Goal: Book appointment/travel/reservation

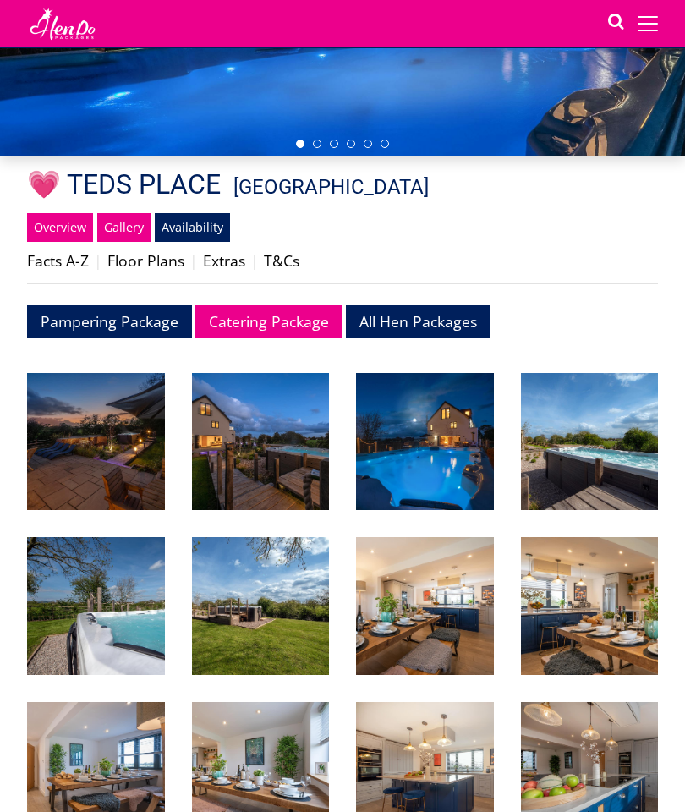
scroll to position [313, 0]
click at [199, 232] on link "Availability" at bounding box center [192, 227] width 75 height 29
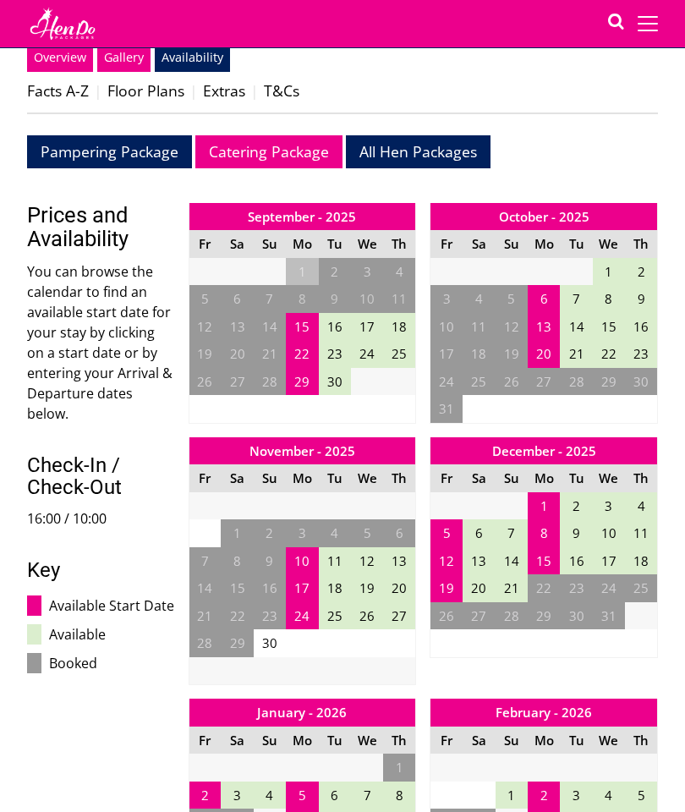
scroll to position [492, 0]
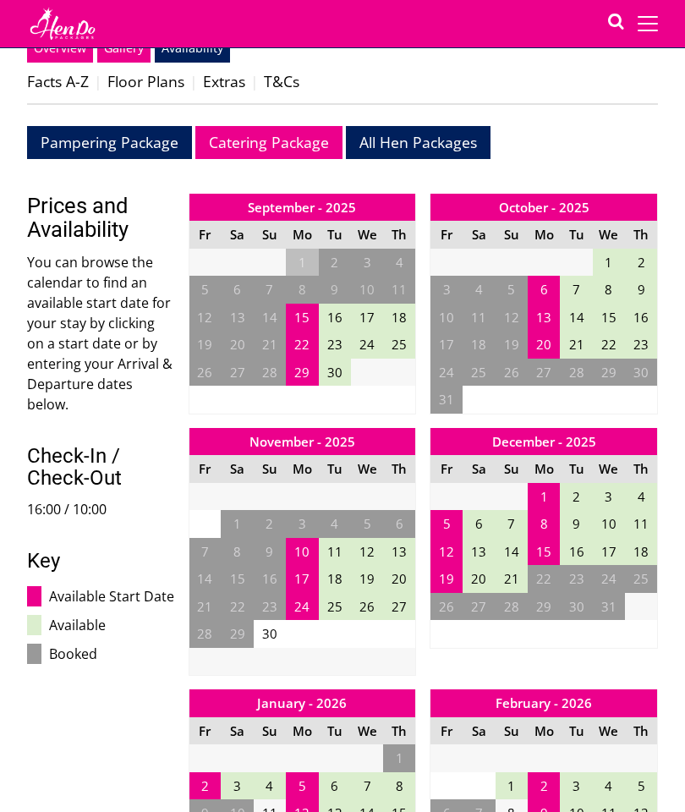
click at [547, 338] on td "20" at bounding box center [544, 345] width 32 height 28
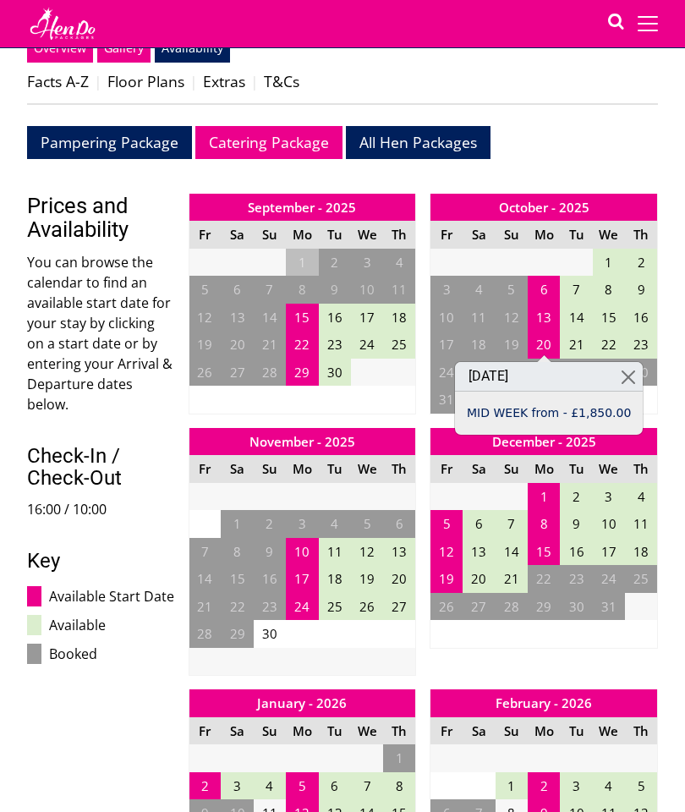
click at [625, 378] on link at bounding box center [629, 377] width 30 height 30
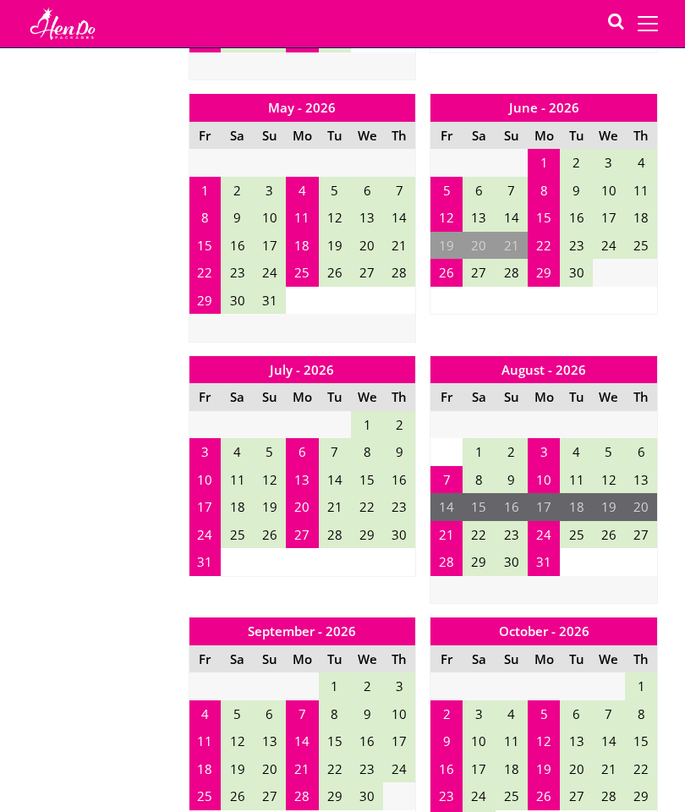
scroll to position [1613, 0]
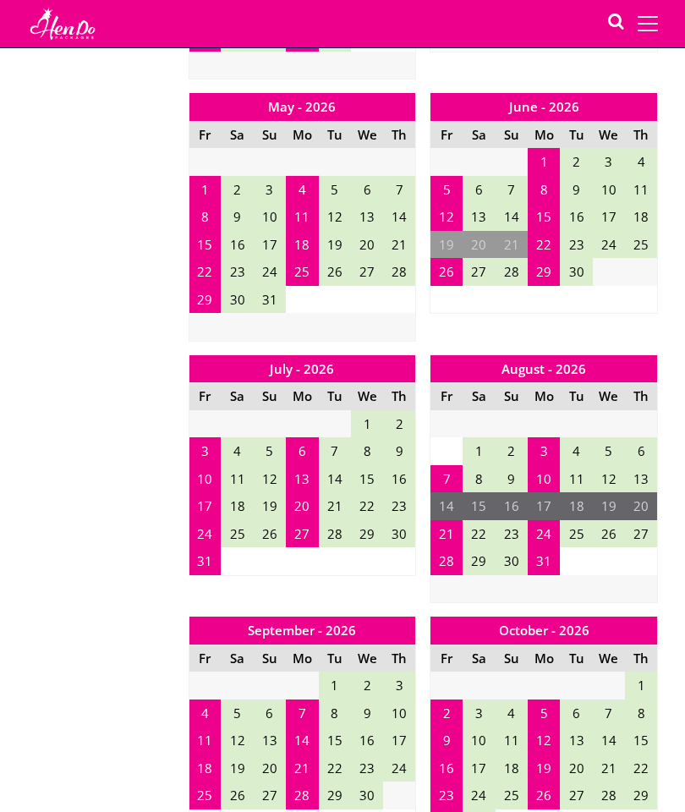
click at [451, 520] on td "21" at bounding box center [447, 534] width 32 height 28
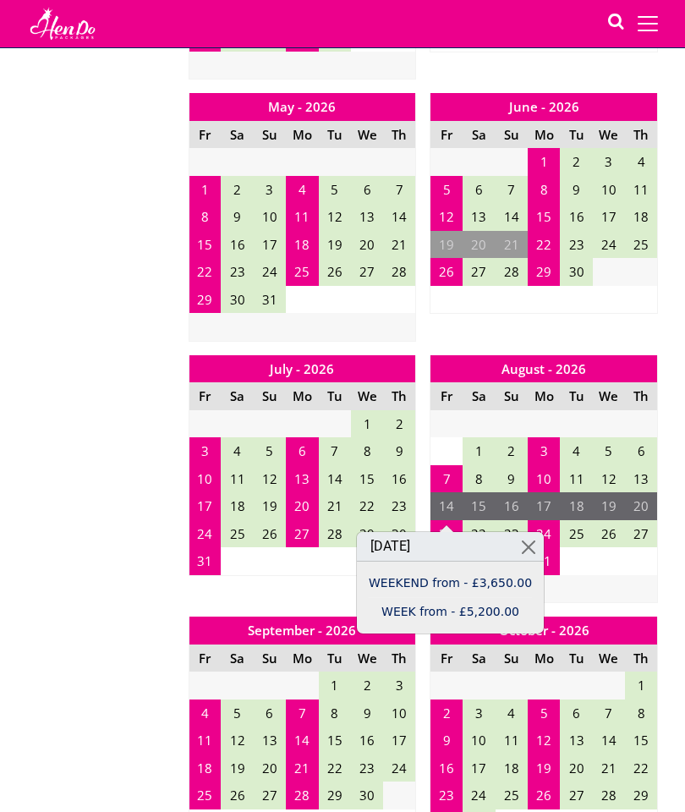
click at [523, 545] on link at bounding box center [529, 547] width 30 height 30
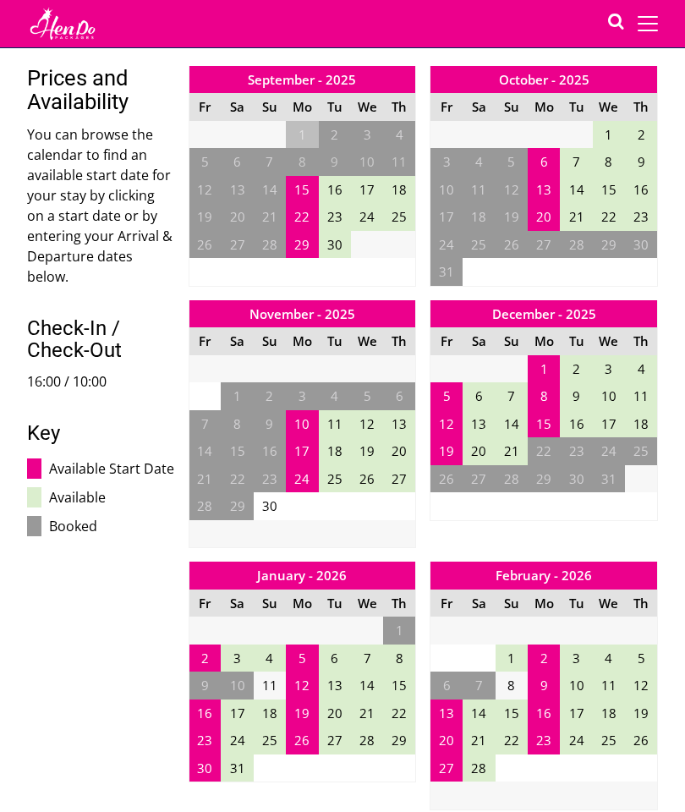
scroll to position [0, 0]
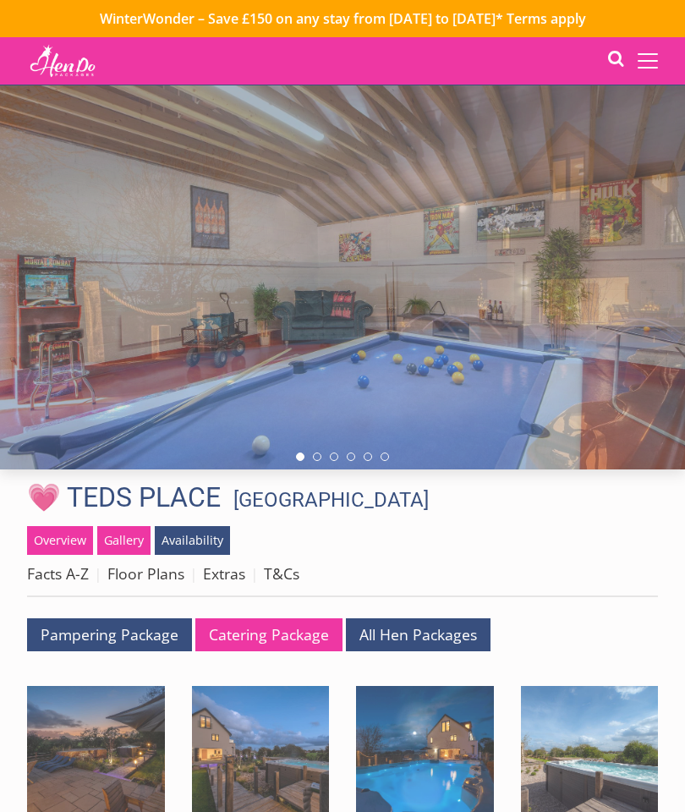
scroll to position [313, 0]
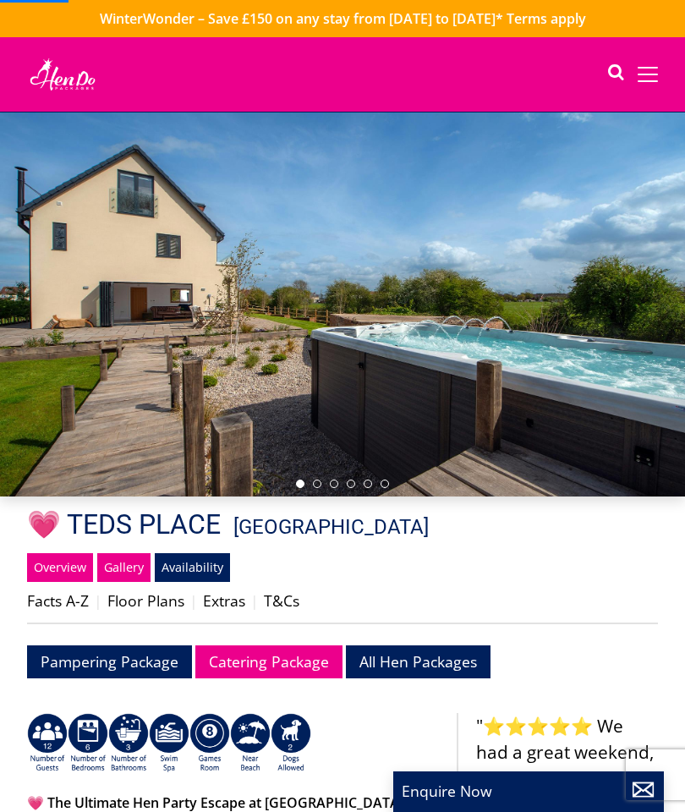
scroll to position [102, 0]
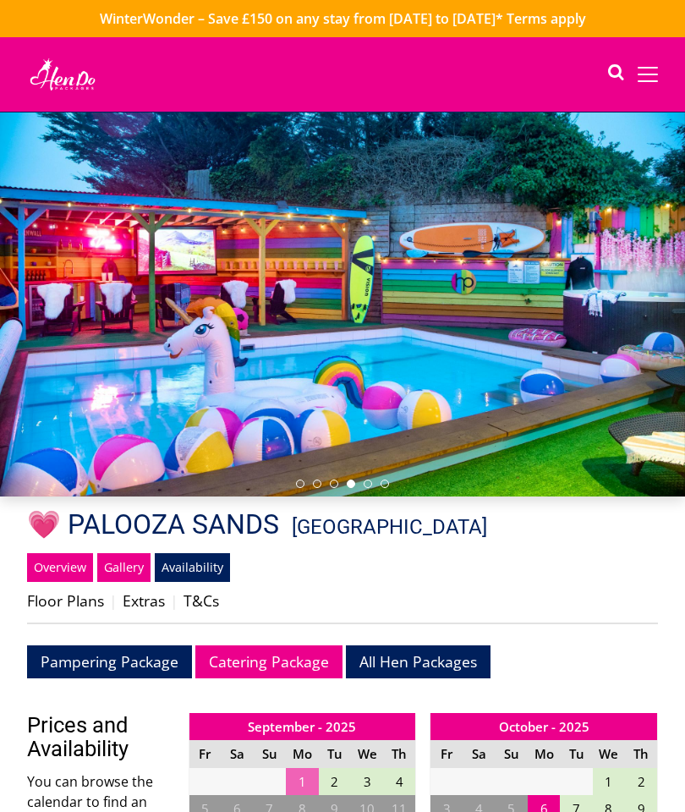
click at [652, 73] on span at bounding box center [648, 74] width 20 height 15
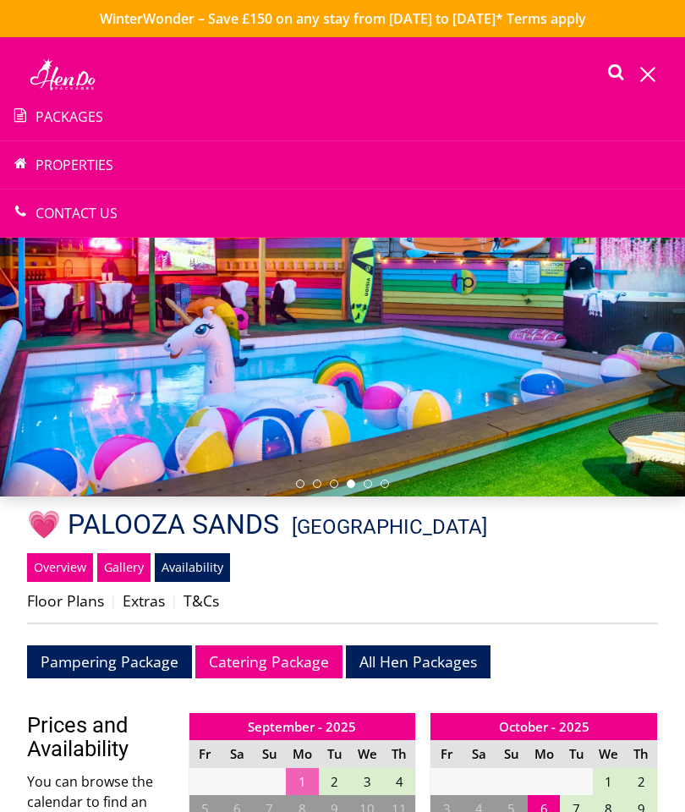
click at [66, 157] on link "Properties" at bounding box center [342, 165] width 685 height 20
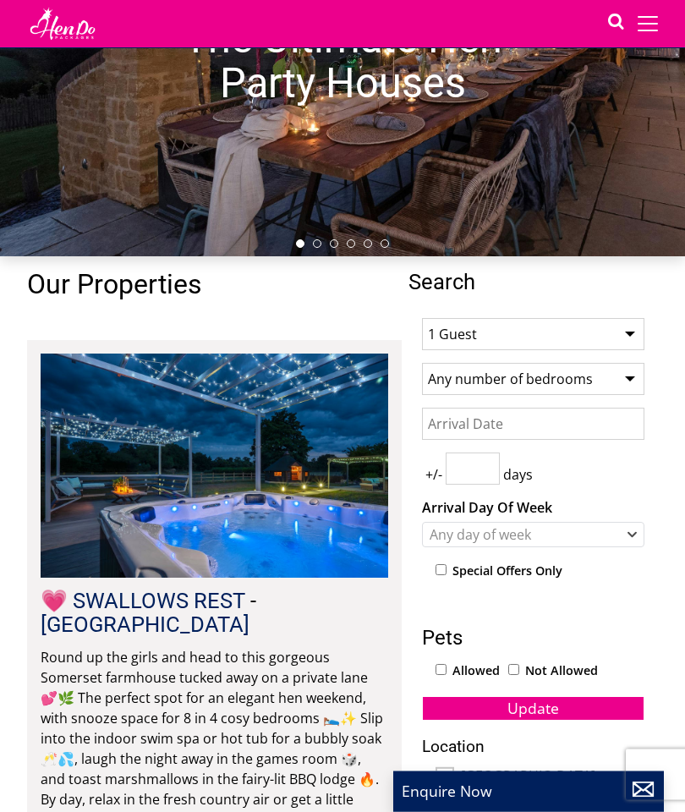
scroll to position [210, 0]
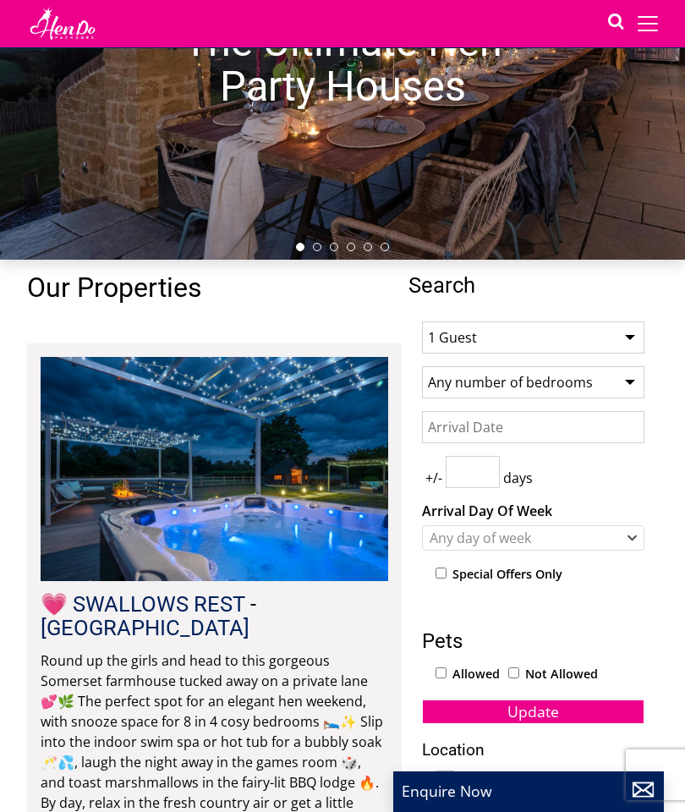
click at [636, 335] on select "1 Guest 2 Guests 3 Guests 4 Guests 5 Guests 6 Guests 7 Guests 8 Guests 9 Guests…" at bounding box center [533, 338] width 223 height 32
select select "10"
click at [632, 378] on select "Any number of bedrooms 4 Bedrooms 5 Bedrooms 6 Bedrooms 7 Bedrooms 8 Bedrooms 9…" at bounding box center [533, 382] width 223 height 32
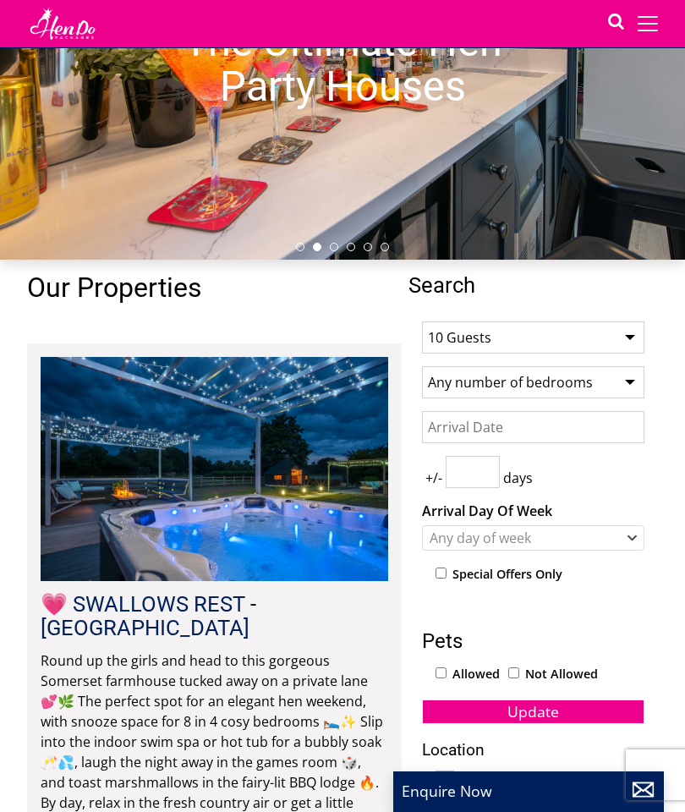
click at [591, 434] on input "Date" at bounding box center [533, 427] width 223 height 32
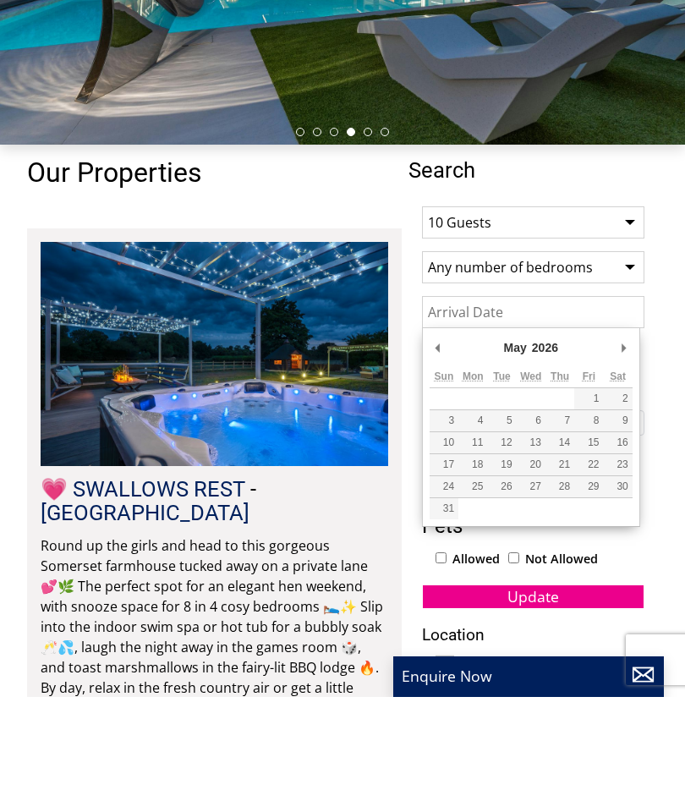
type input "[DATE]"
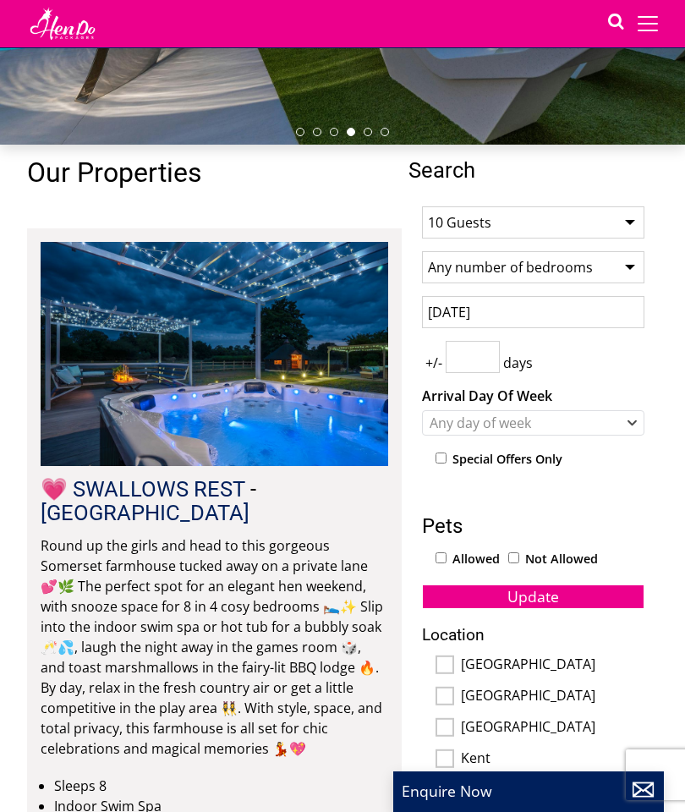
click at [474, 356] on input "number" at bounding box center [473, 357] width 54 height 32
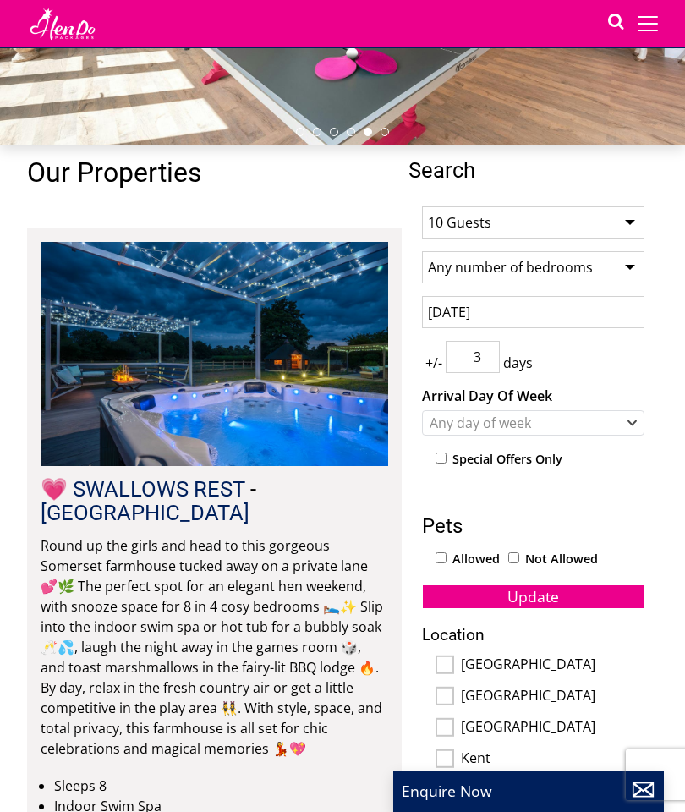
type input "3"
click at [625, 419] on div "Any day of week" at bounding box center [533, 422] width 223 height 25
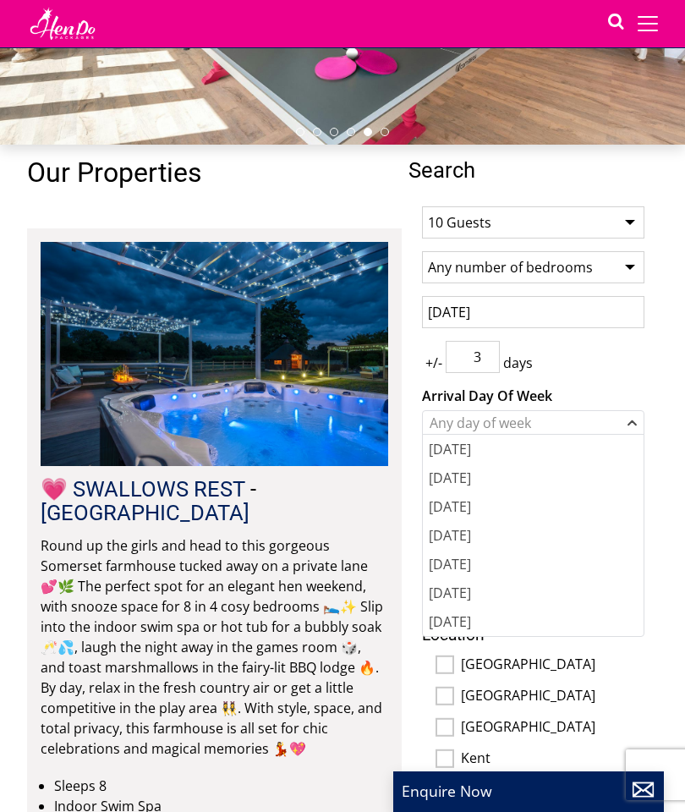
click at [492, 564] on div "[DATE]" at bounding box center [533, 564] width 221 height 29
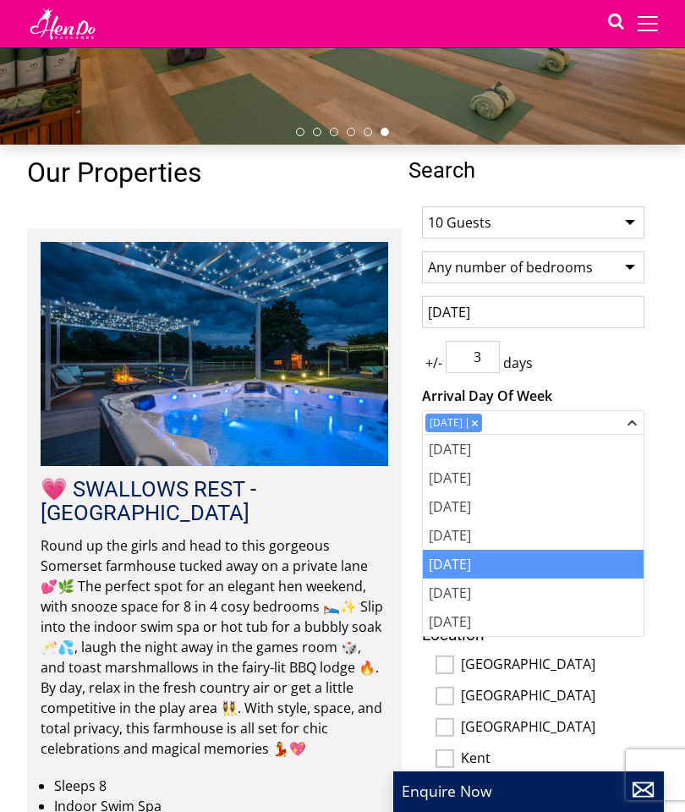
scroll to position [324, 0]
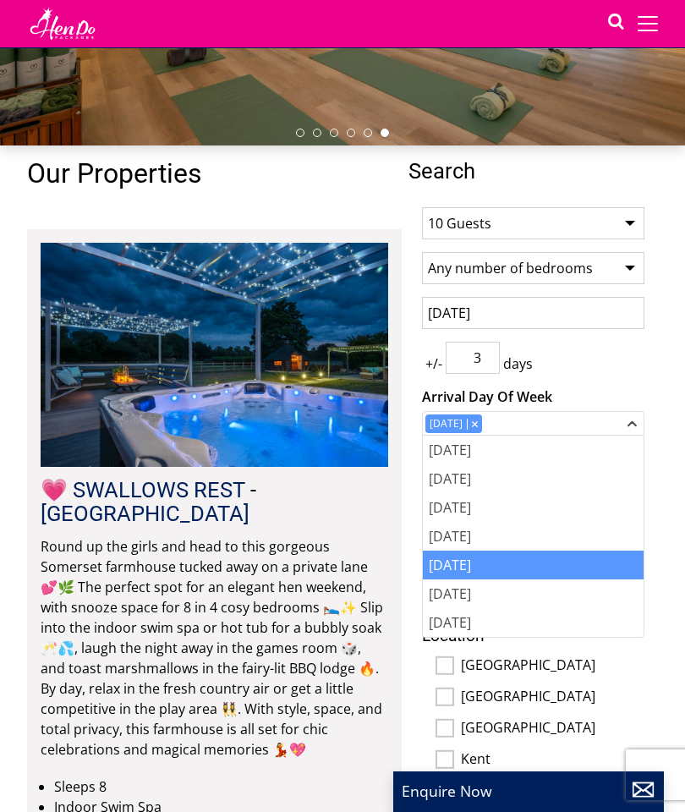
click at [632, 375] on div "1 Guest 2 Guests 3 Guests 4 Guests 5 Guests 6 Guests 7 Guests 8 Guests 9 Guests…" at bounding box center [534, 655] width 250 height 923
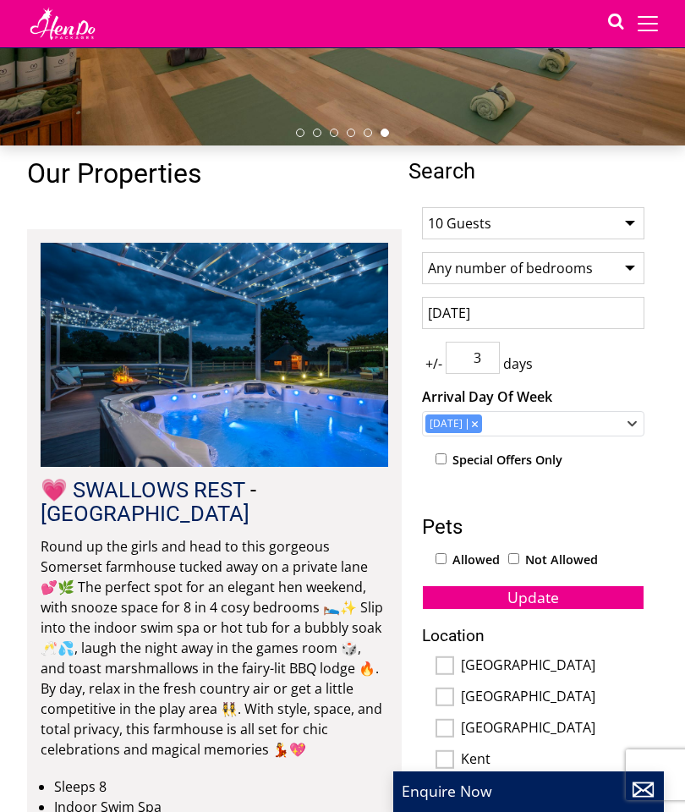
click at [450, 662] on input "[GEOGRAPHIC_DATA]" at bounding box center [445, 665] width 19 height 19
checkbox input "true"
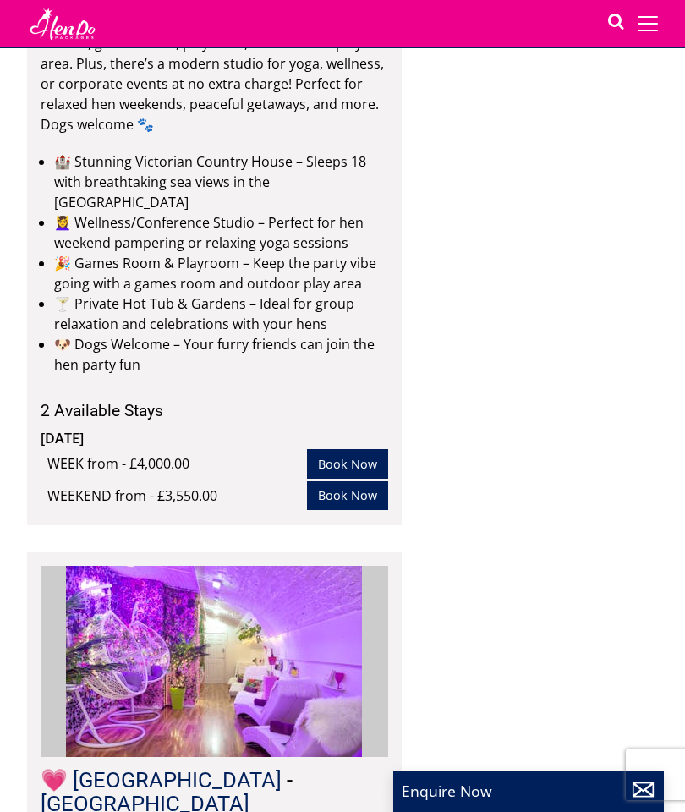
scroll to position [6886, 0]
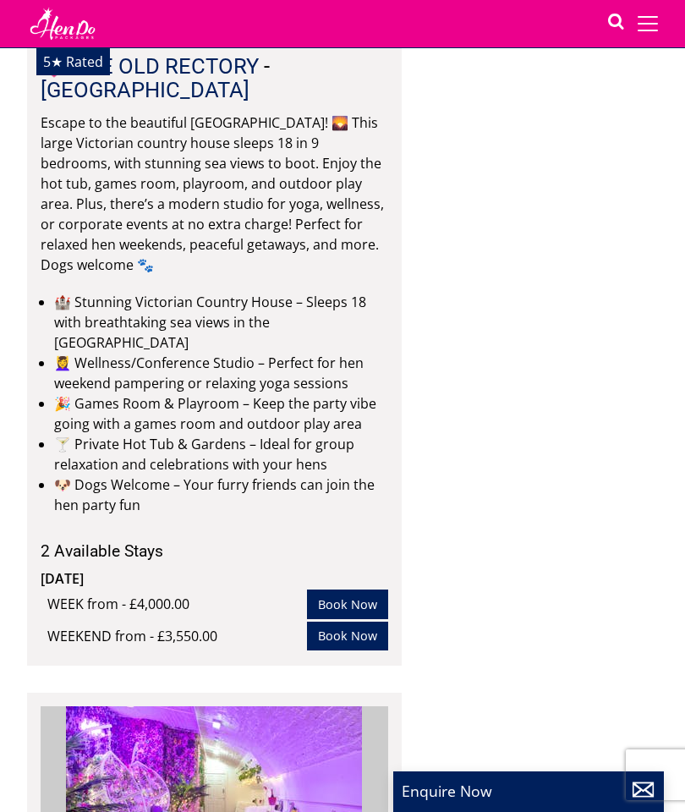
scroll to position [6743, 0]
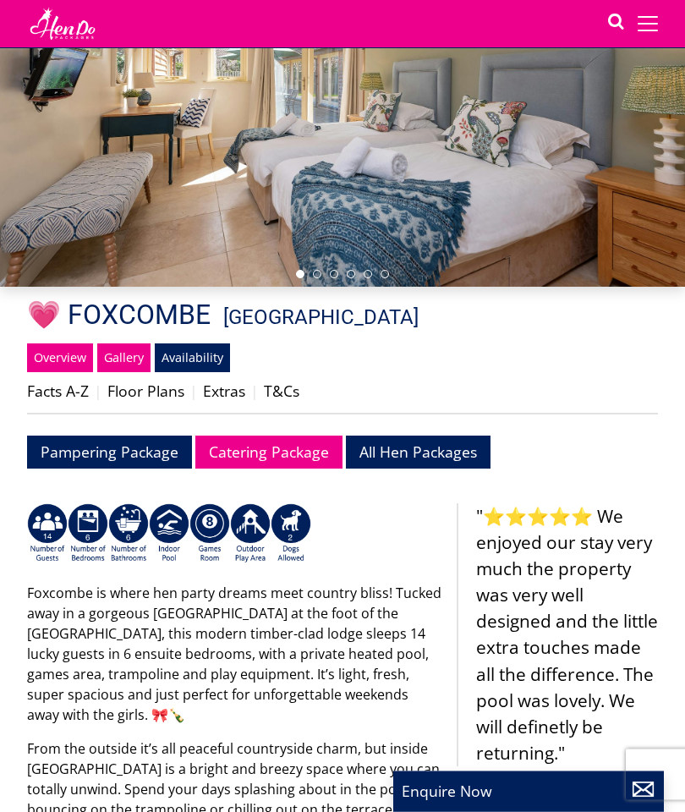
scroll to position [183, 0]
click at [192, 361] on link "Availability" at bounding box center [192, 358] width 75 height 29
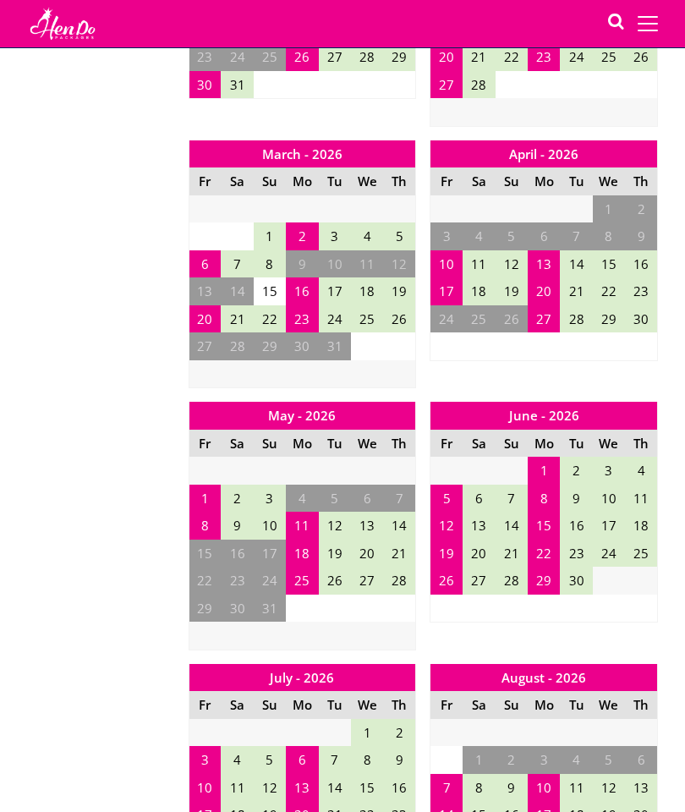
scroll to position [1300, 0]
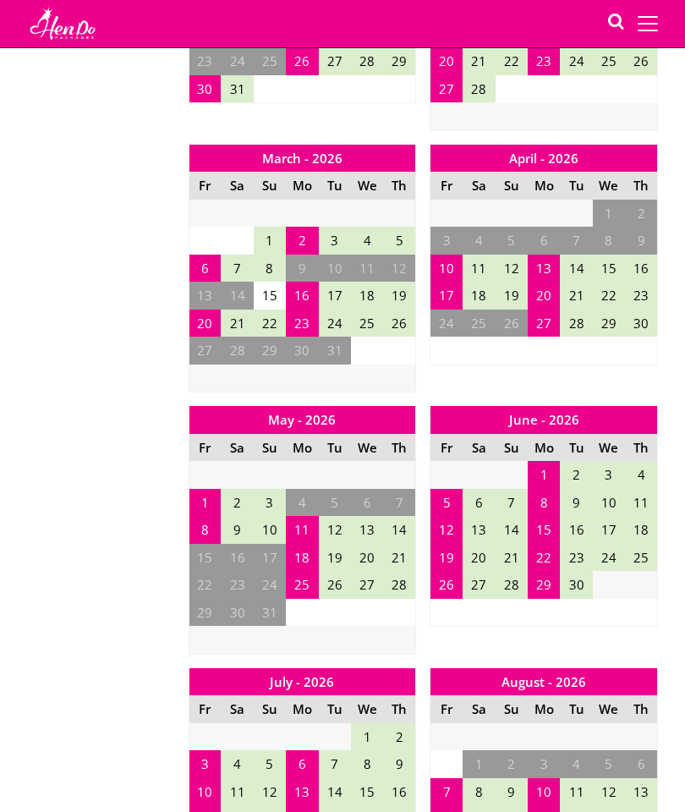
click at [223, 489] on td "2" at bounding box center [237, 503] width 32 height 28
click at [219, 489] on td "1" at bounding box center [205, 503] width 32 height 28
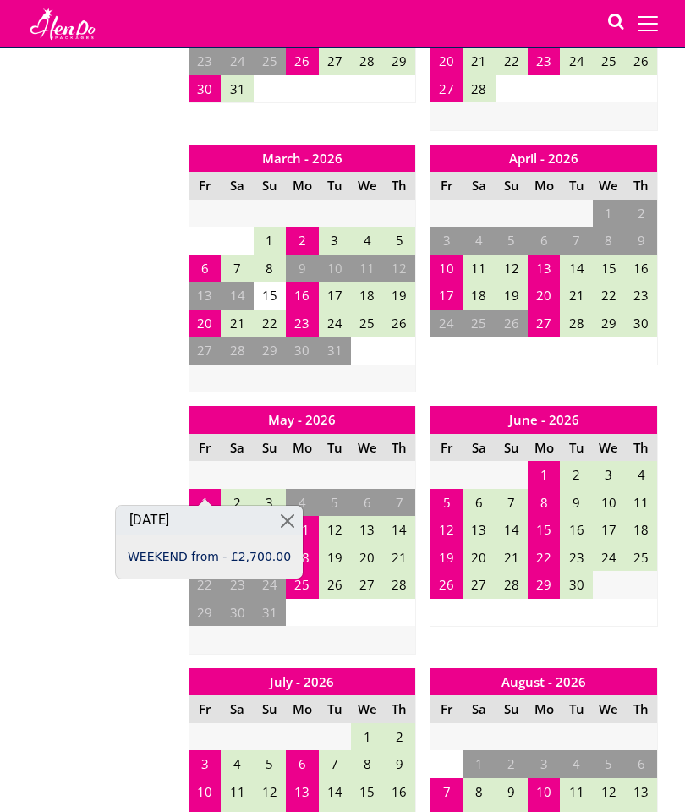
click at [218, 489] on td "1" at bounding box center [205, 503] width 32 height 28
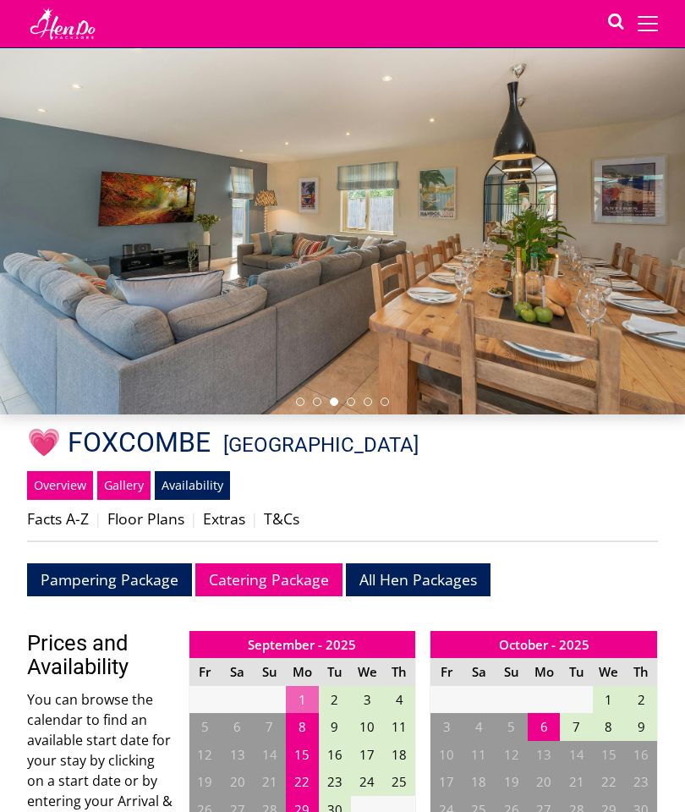
scroll to position [54, 0]
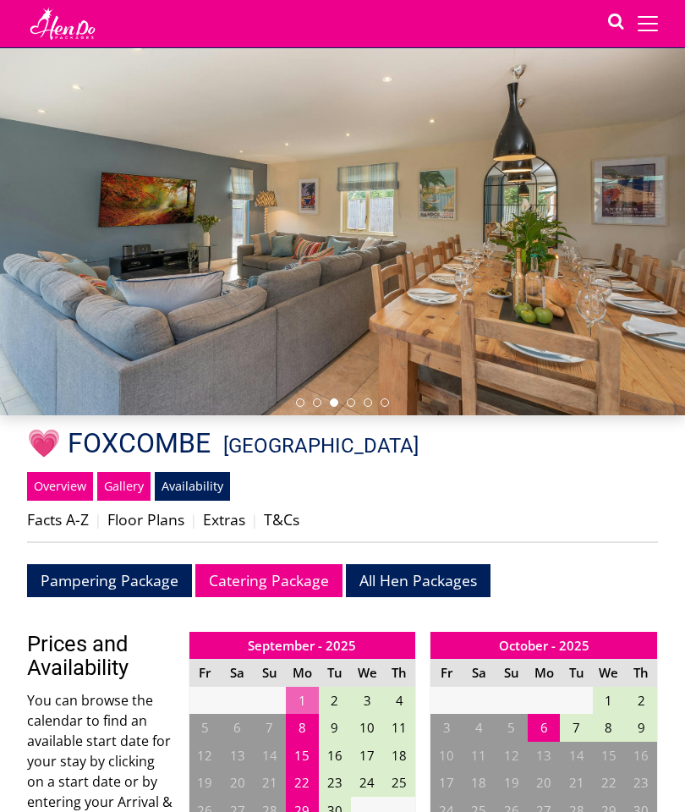
click at [140, 483] on link "Gallery" at bounding box center [123, 486] width 53 height 29
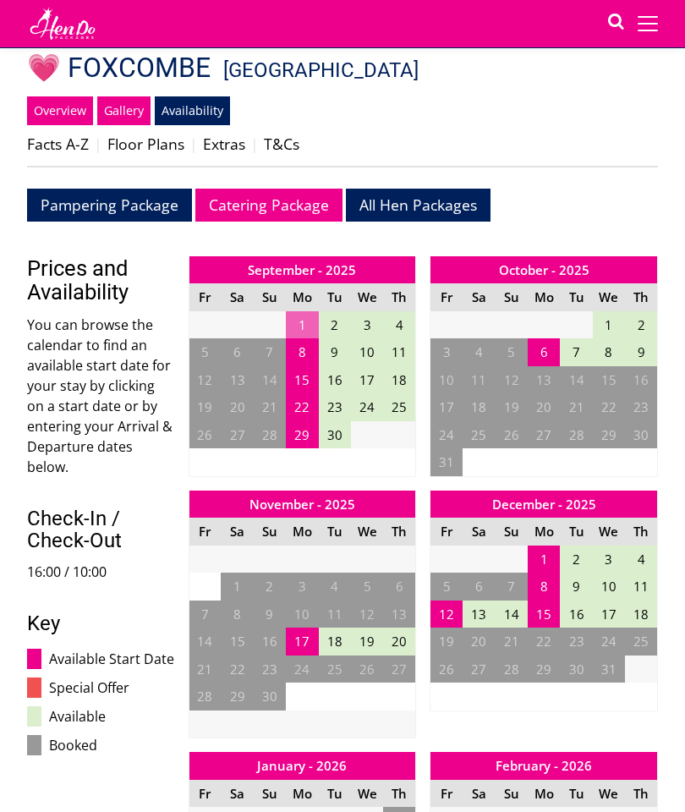
scroll to position [430, 0]
click at [57, 112] on link "Overview" at bounding box center [60, 110] width 66 height 29
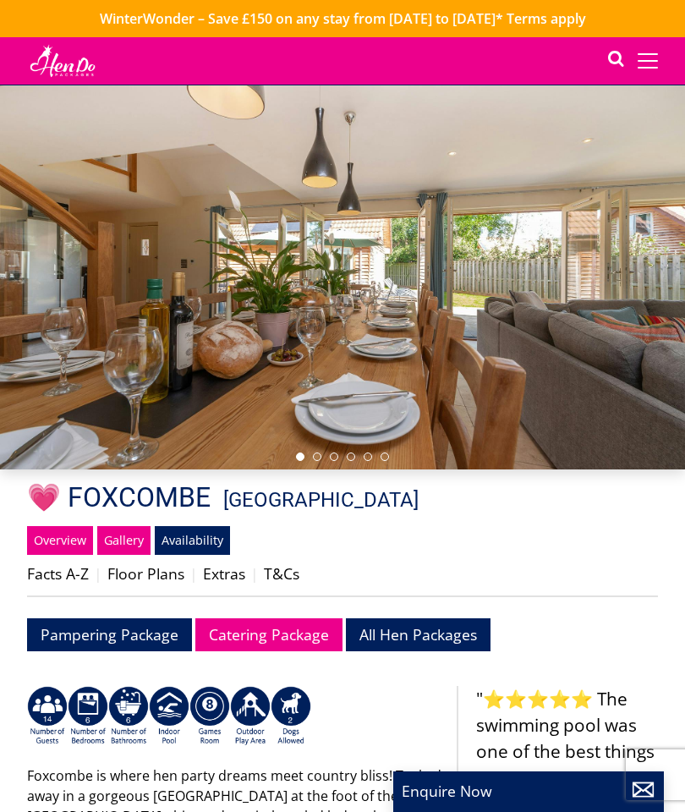
scroll to position [183, 0]
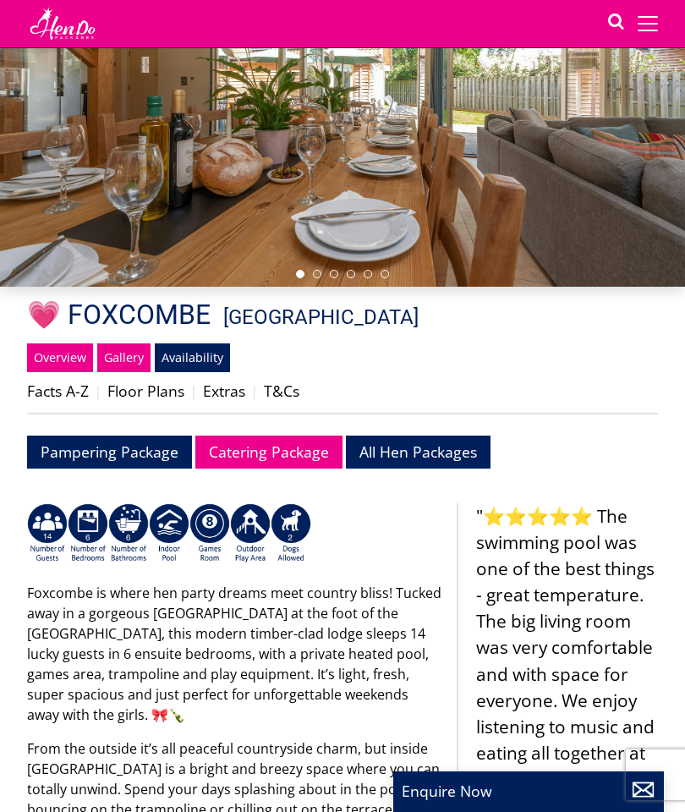
select select "10"
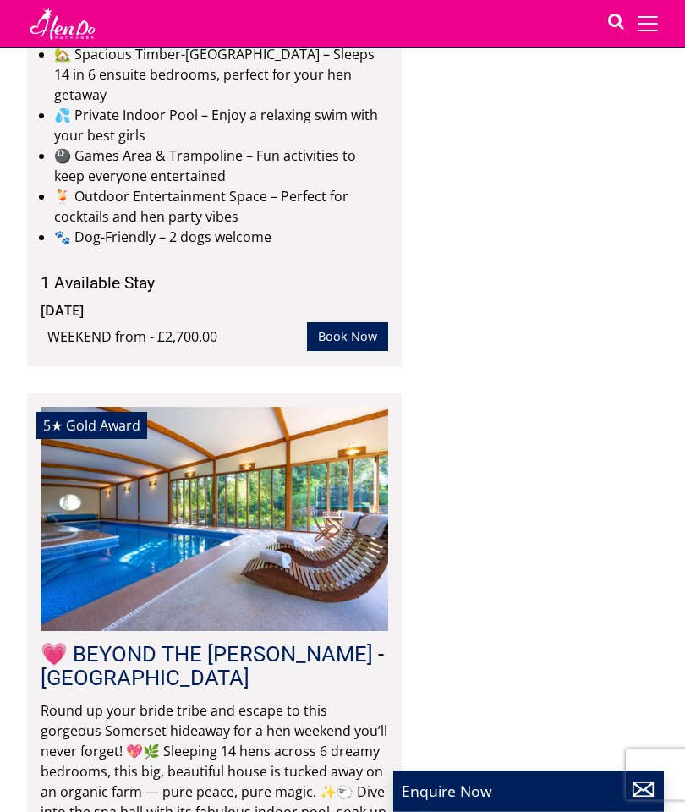
scroll to position [5864, 0]
click at [182, 407] on img at bounding box center [215, 519] width 348 height 224
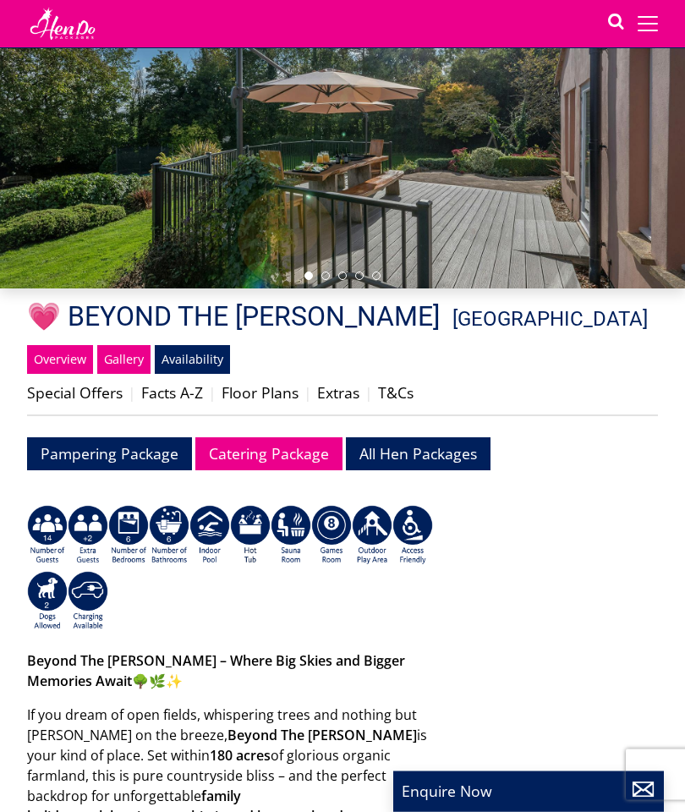
scroll to position [181, 0]
click at [127, 354] on link "Gallery" at bounding box center [123, 359] width 53 height 29
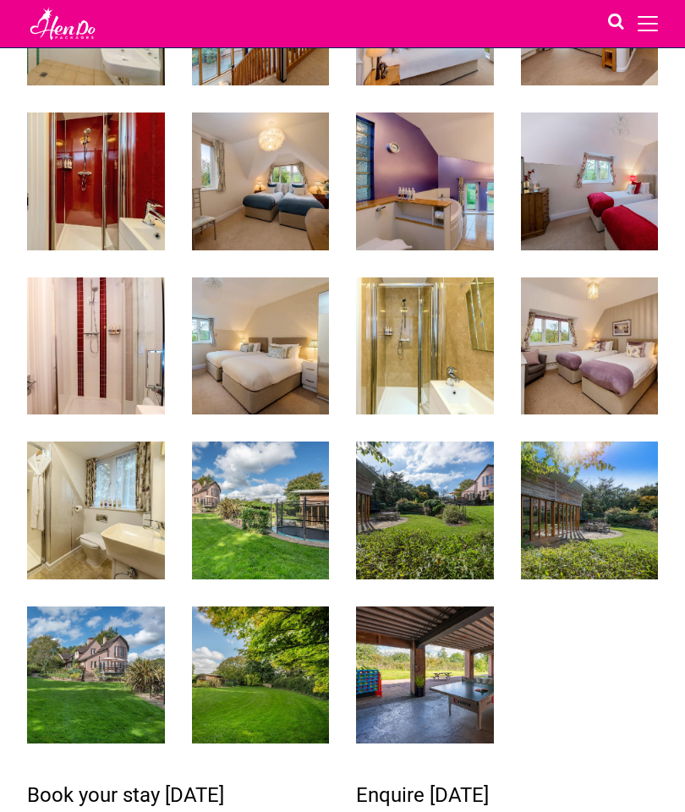
scroll to position [1397, 0]
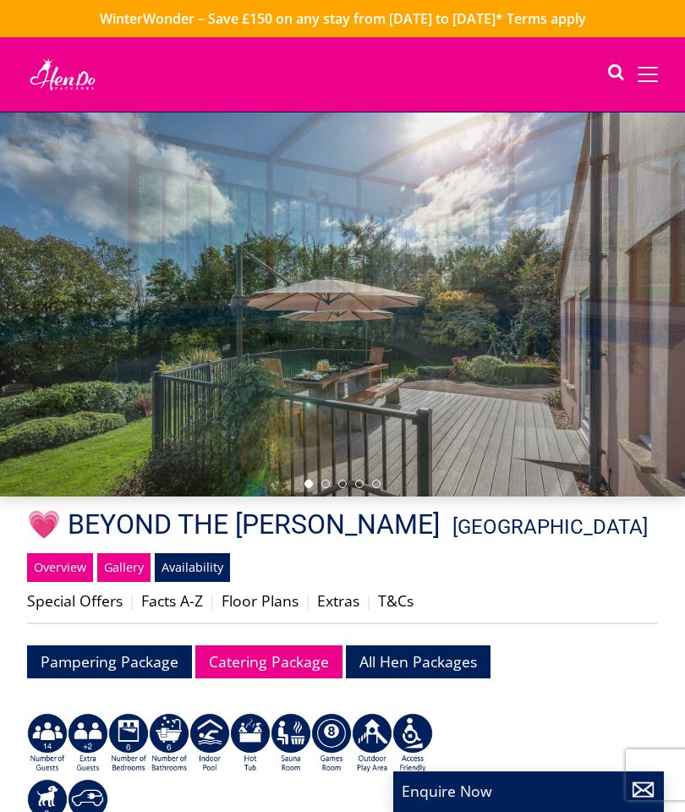
select select "10"
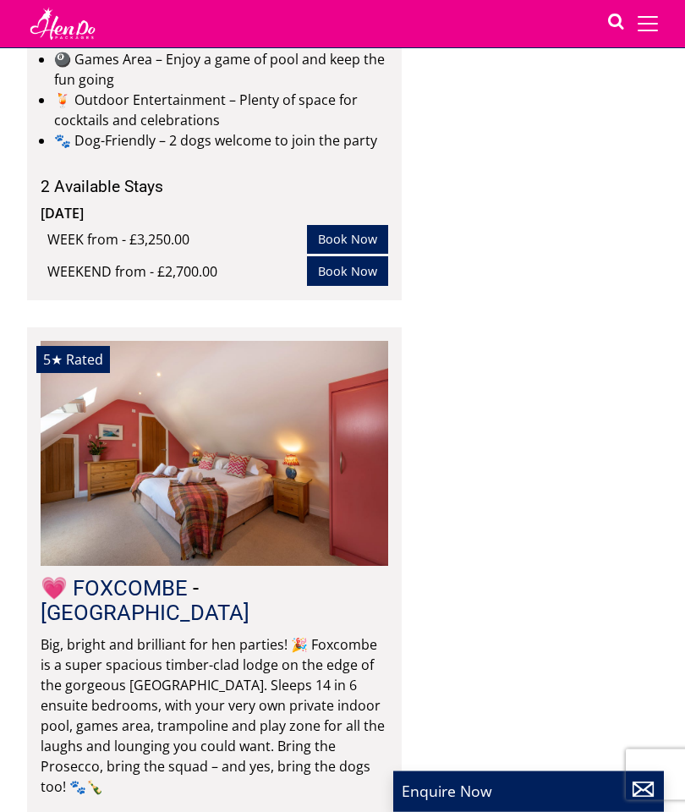
scroll to position [5318, 0]
click at [149, 341] on img at bounding box center [215, 453] width 348 height 224
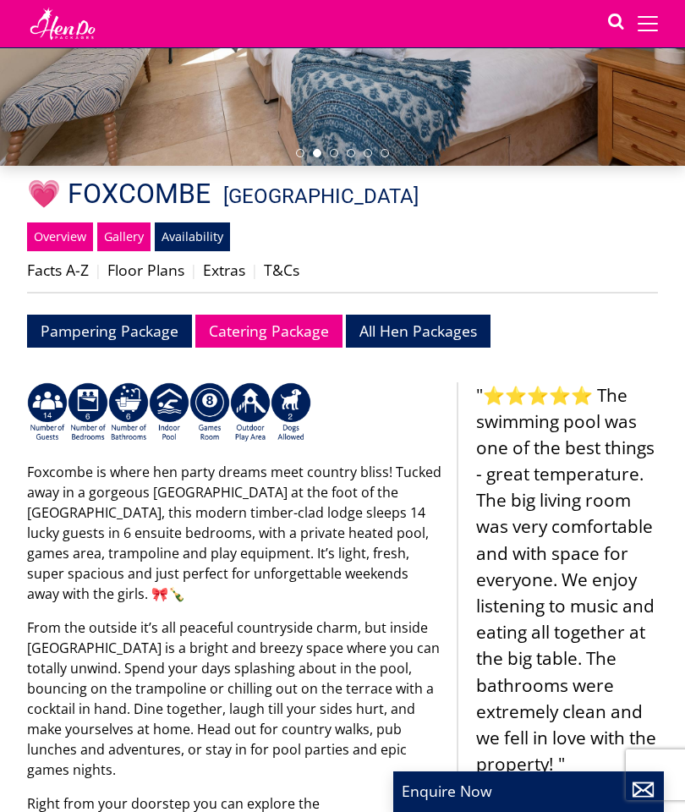
scroll to position [298, 0]
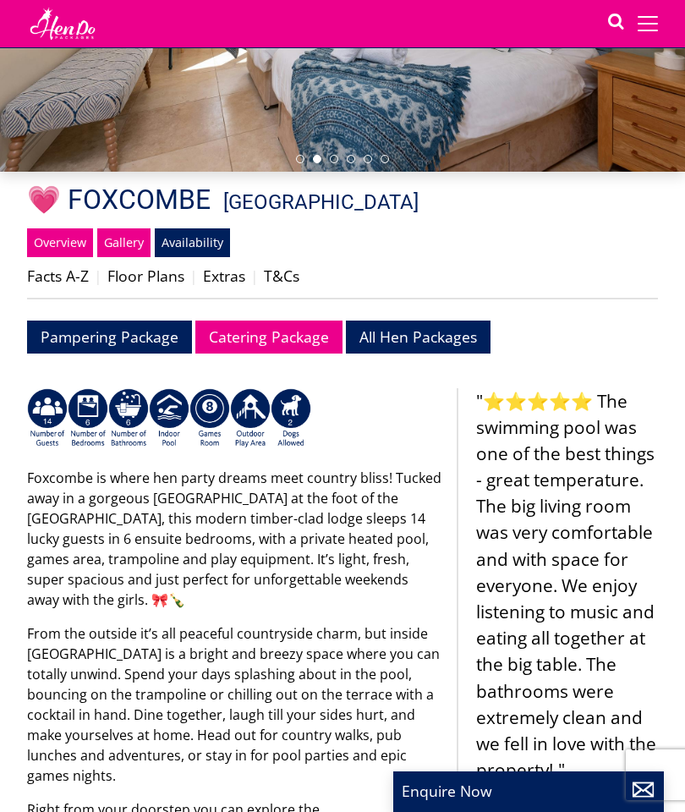
click at [129, 239] on link "Gallery" at bounding box center [123, 242] width 53 height 29
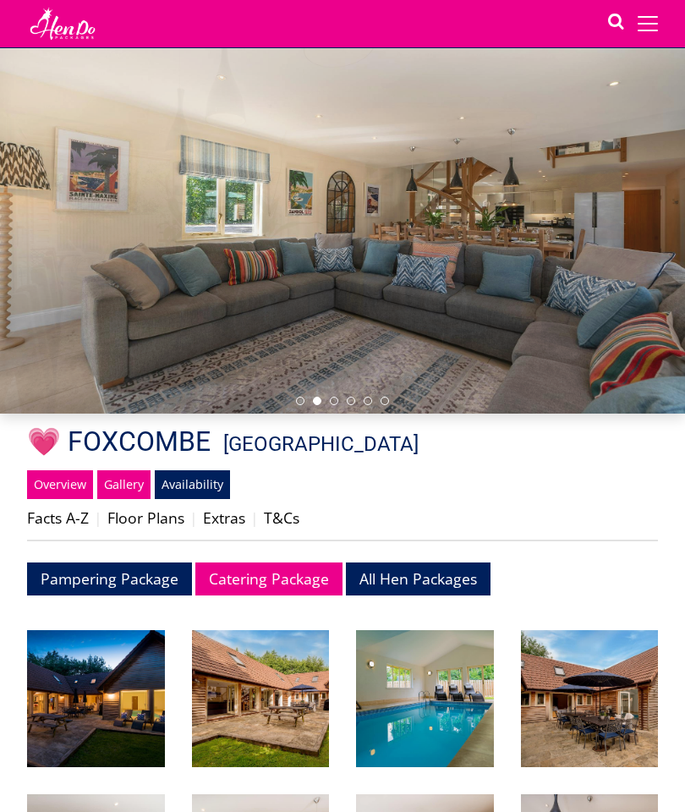
scroll to position [5, 0]
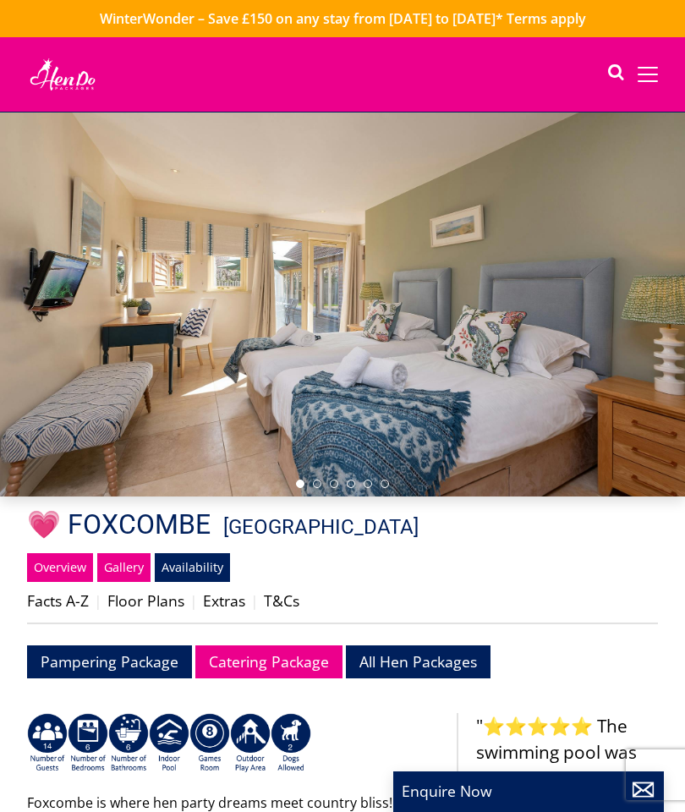
select select "10"
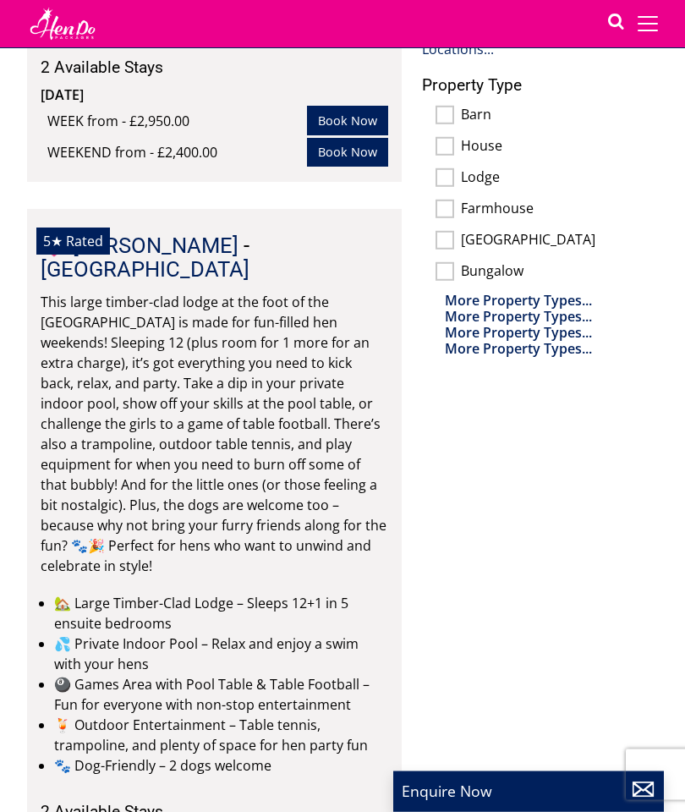
scroll to position [1255, 0]
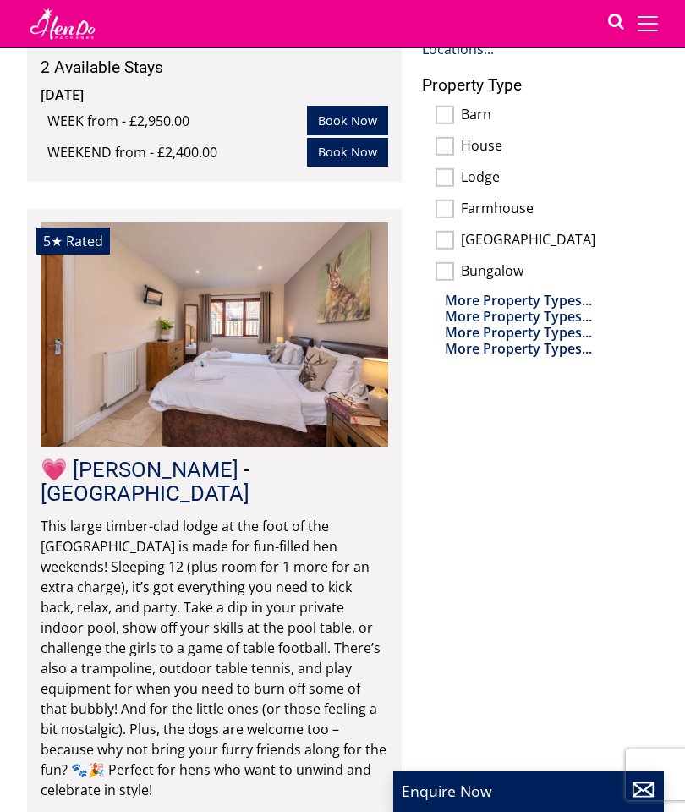
click at [113, 320] on img at bounding box center [215, 335] width 348 height 224
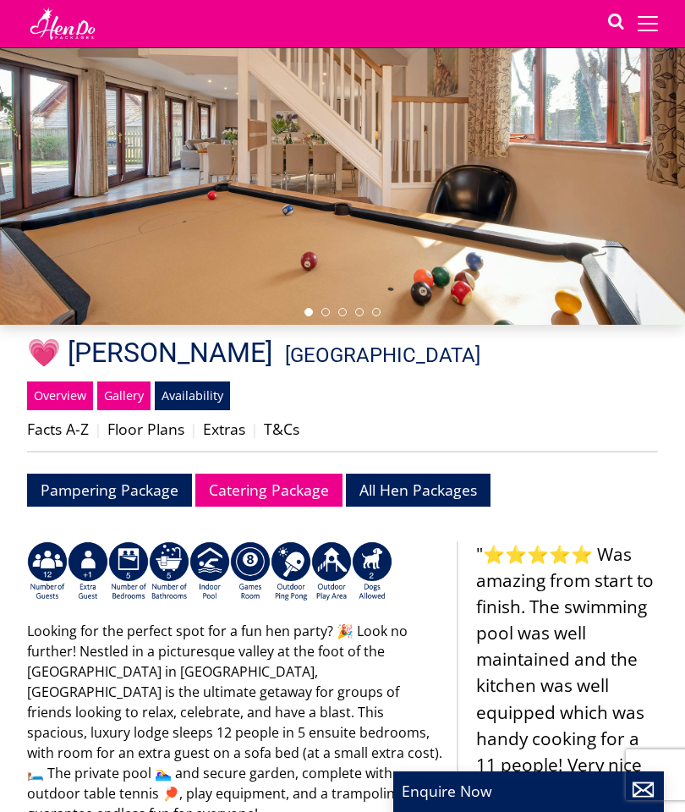
scroll to position [156, 0]
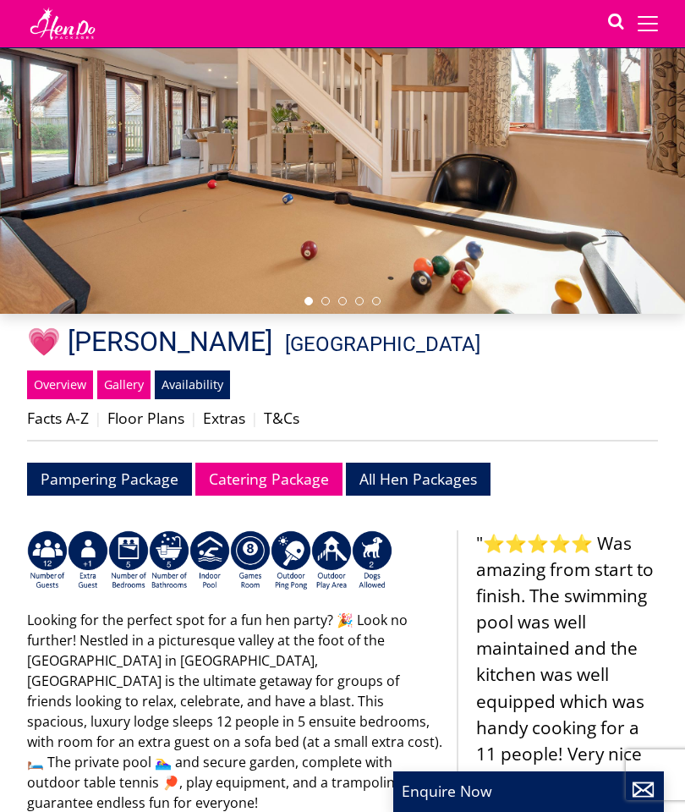
click at [191, 393] on link "Availability" at bounding box center [192, 385] width 75 height 29
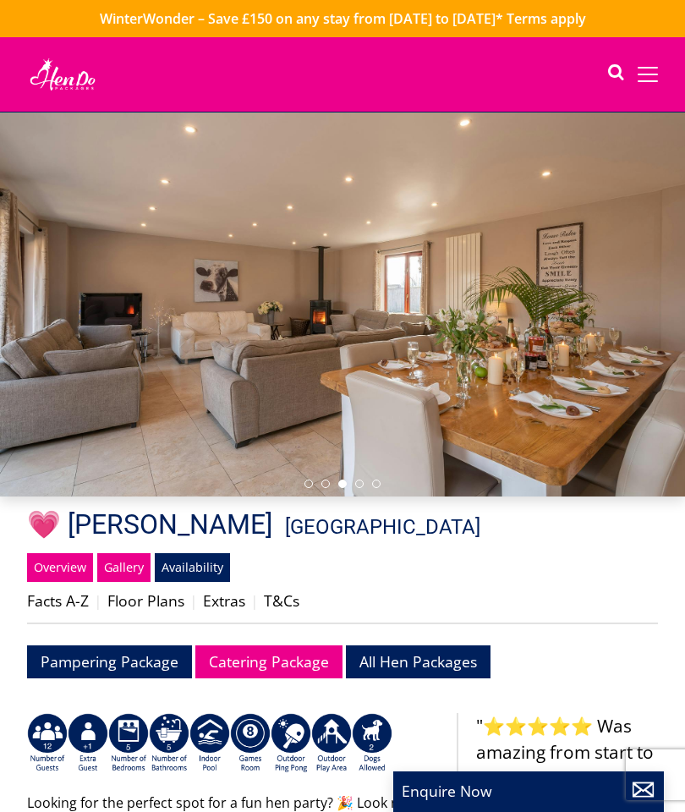
select select "10"
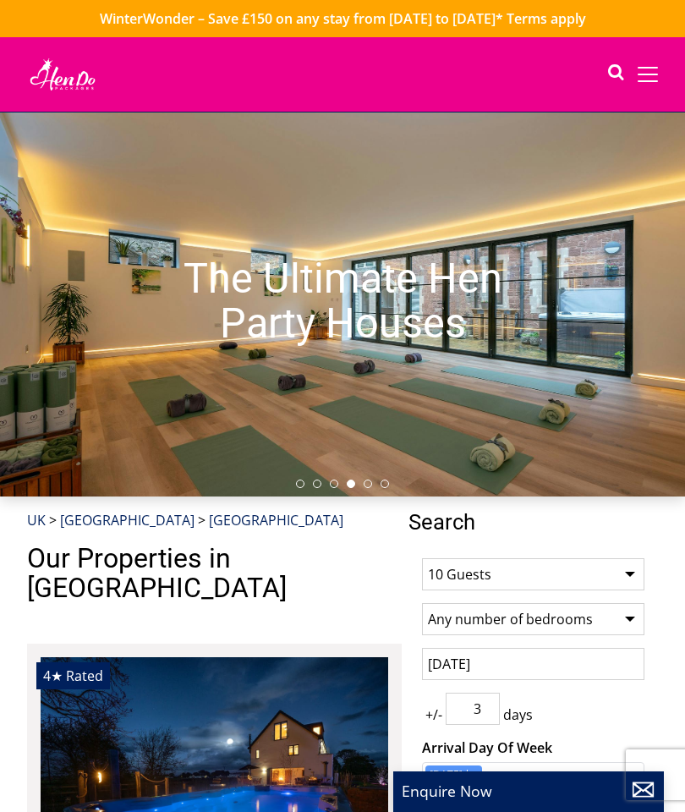
scroll to position [0, 348]
